Goal: Obtain resource: Download file/media

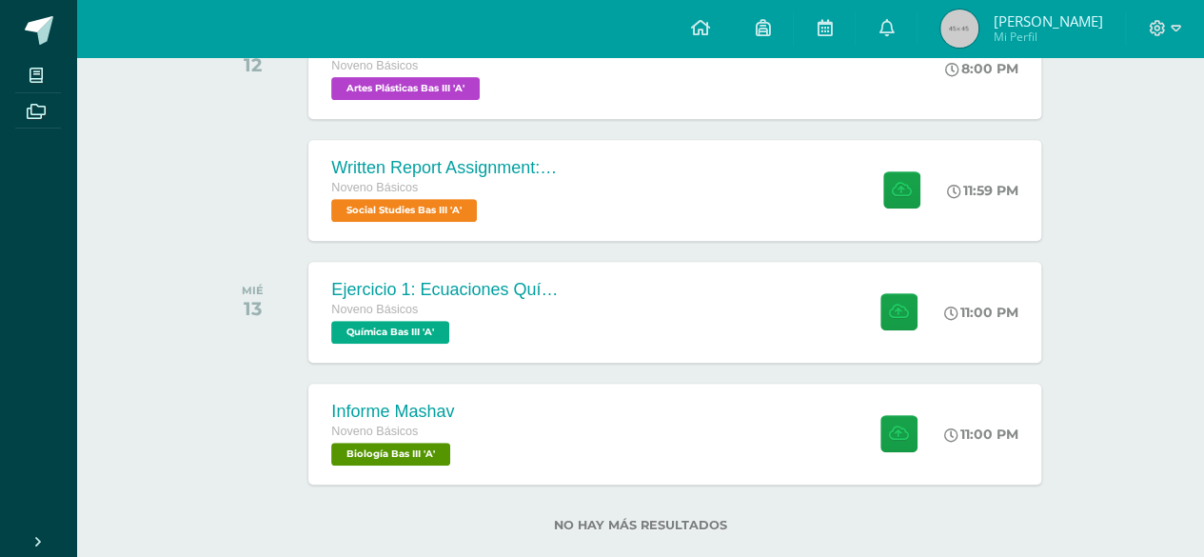
scroll to position [358, 0]
click at [37, 126] on link "Archivos" at bounding box center [38, 111] width 46 height 36
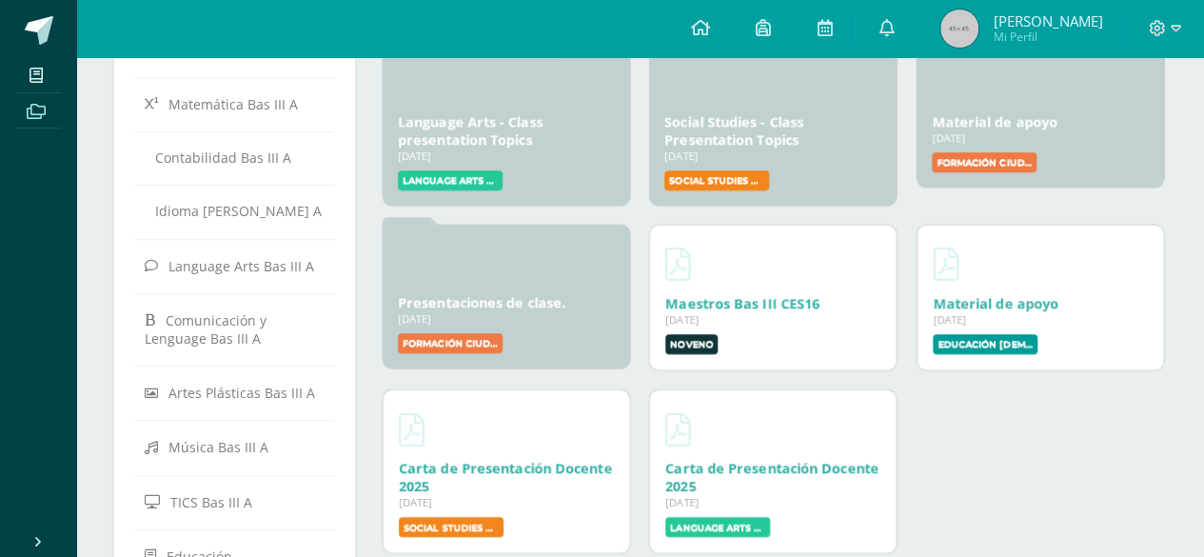
scroll to position [254, 0]
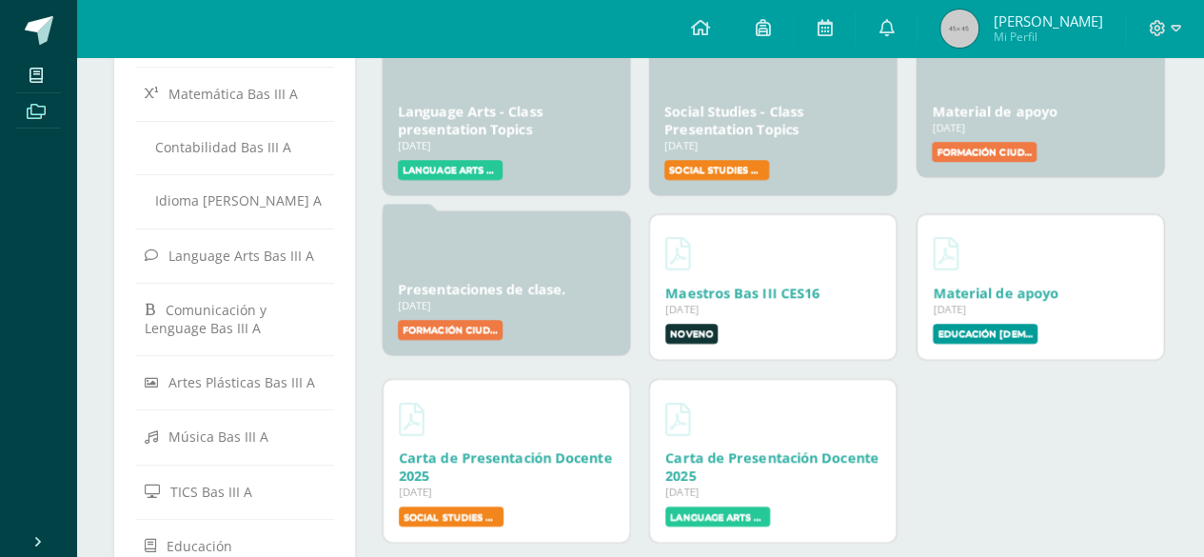
click at [498, 297] on link "Presentaciones de clase." at bounding box center [482, 289] width 168 height 18
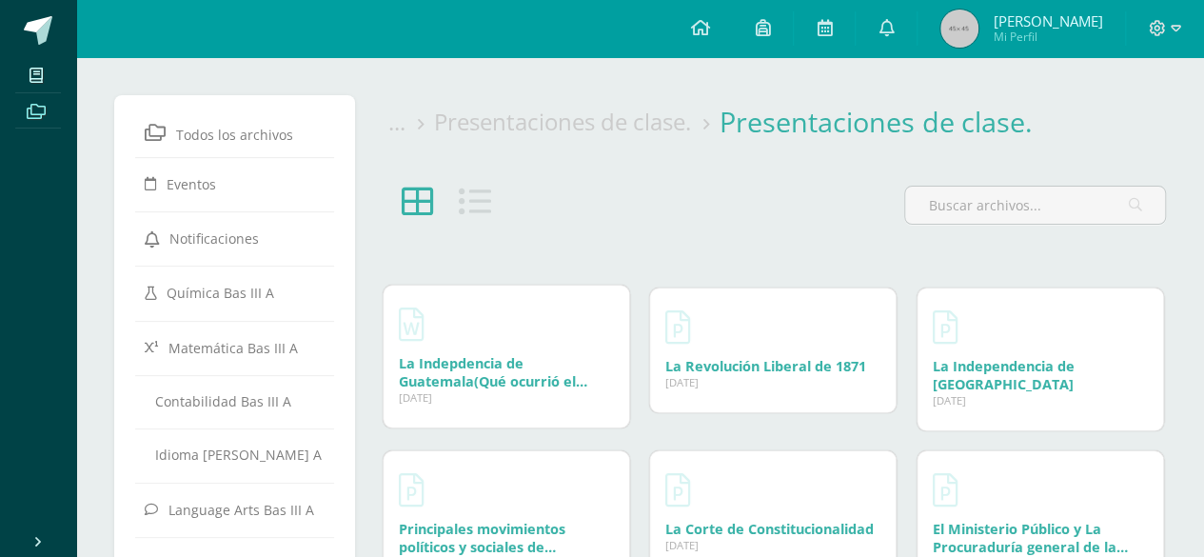
click at [506, 385] on link "La Indepdencia de Guatemala(Qué ocurrió el [DATE])" at bounding box center [493, 381] width 189 height 54
